Goal: Task Accomplishment & Management: Manage account settings

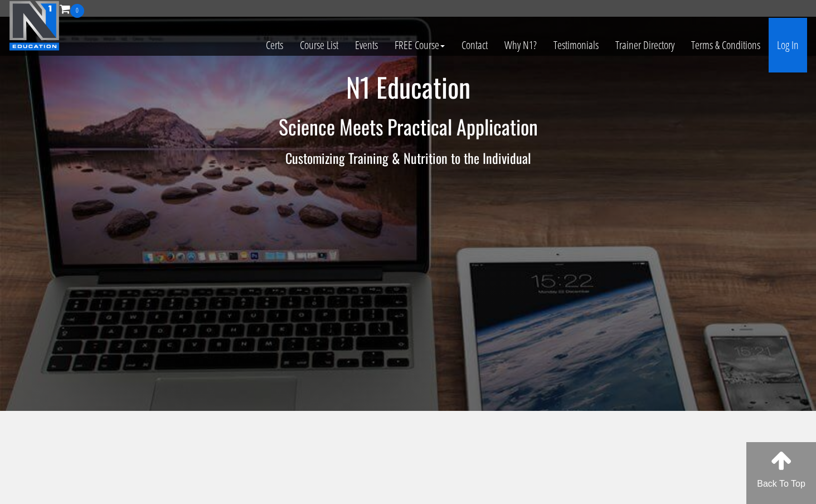
click at [783, 46] on link "Log In" at bounding box center [787, 45] width 38 height 55
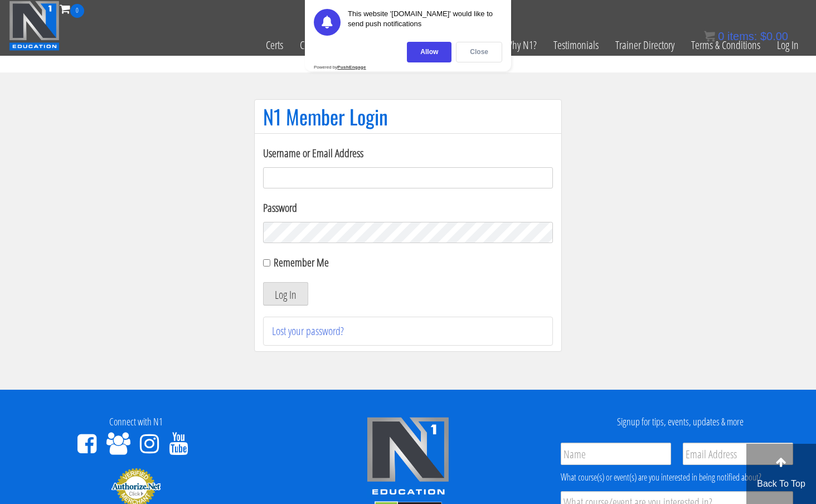
click at [483, 47] on div "Close" at bounding box center [479, 52] width 46 height 21
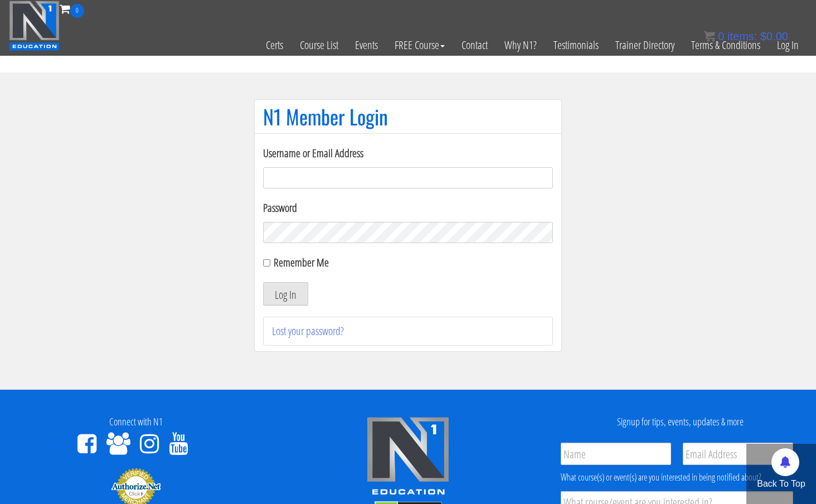
click at [382, 175] on input "Username or Email Address" at bounding box center [408, 177] width 290 height 21
type input "FILIppo.cirocchi95@gmail.com"
click at [285, 294] on button "Log In" at bounding box center [285, 293] width 45 height 23
